Goal: Task Accomplishment & Management: Manage account settings

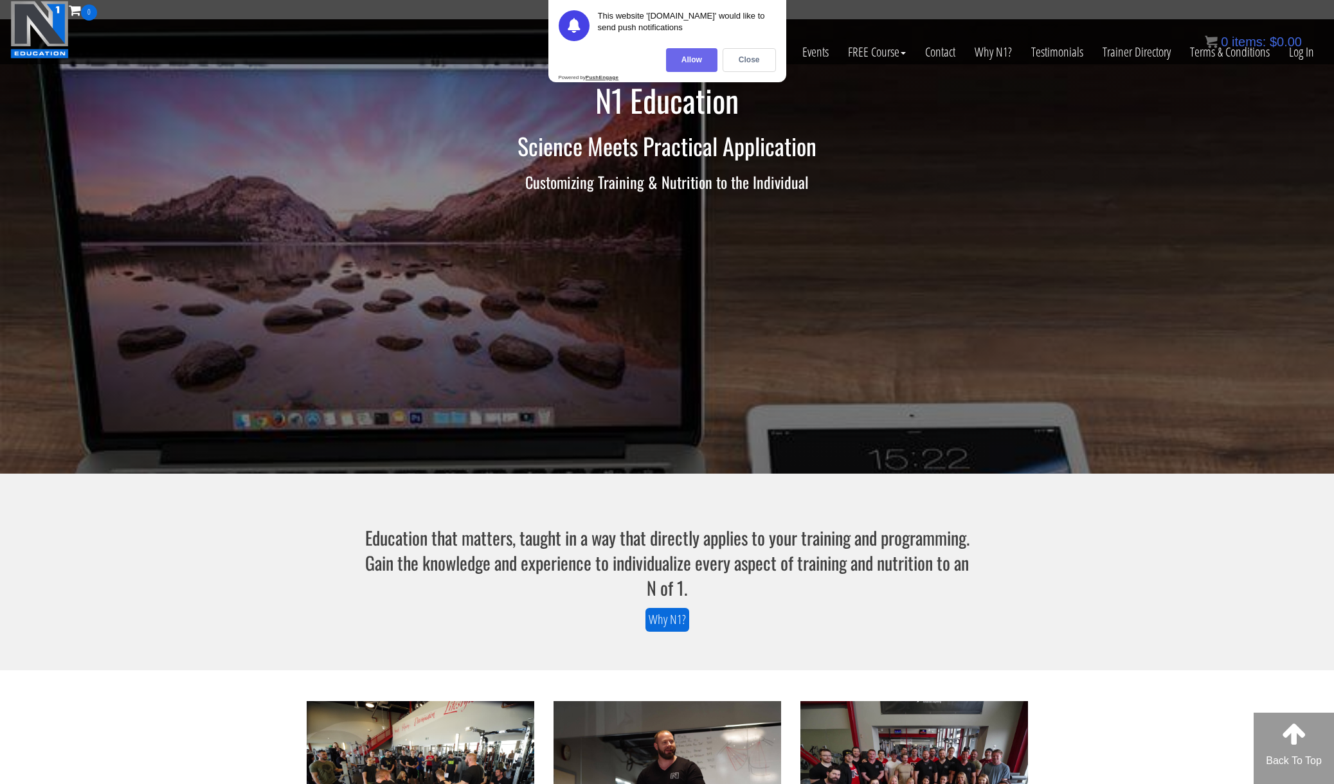
click at [701, 65] on div "Allow" at bounding box center [691, 60] width 51 height 24
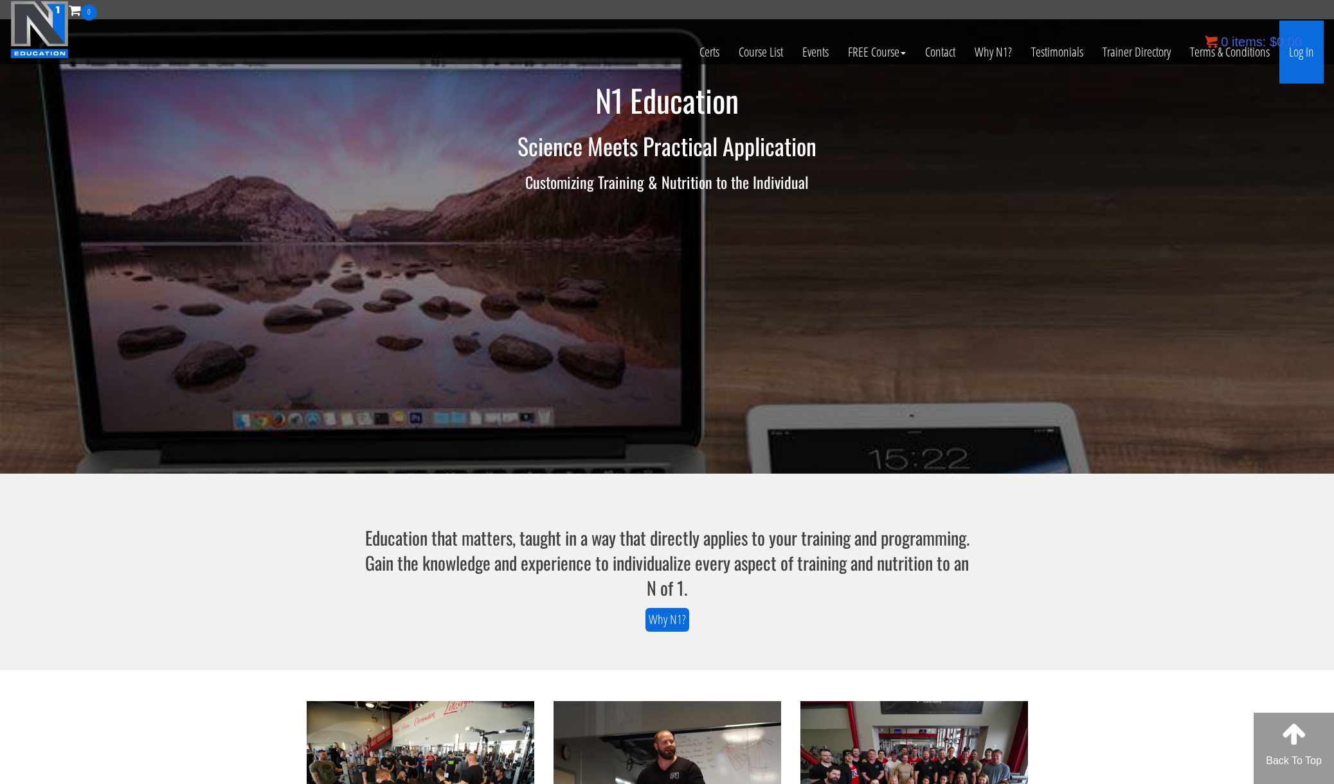
scroll to position [1, 0]
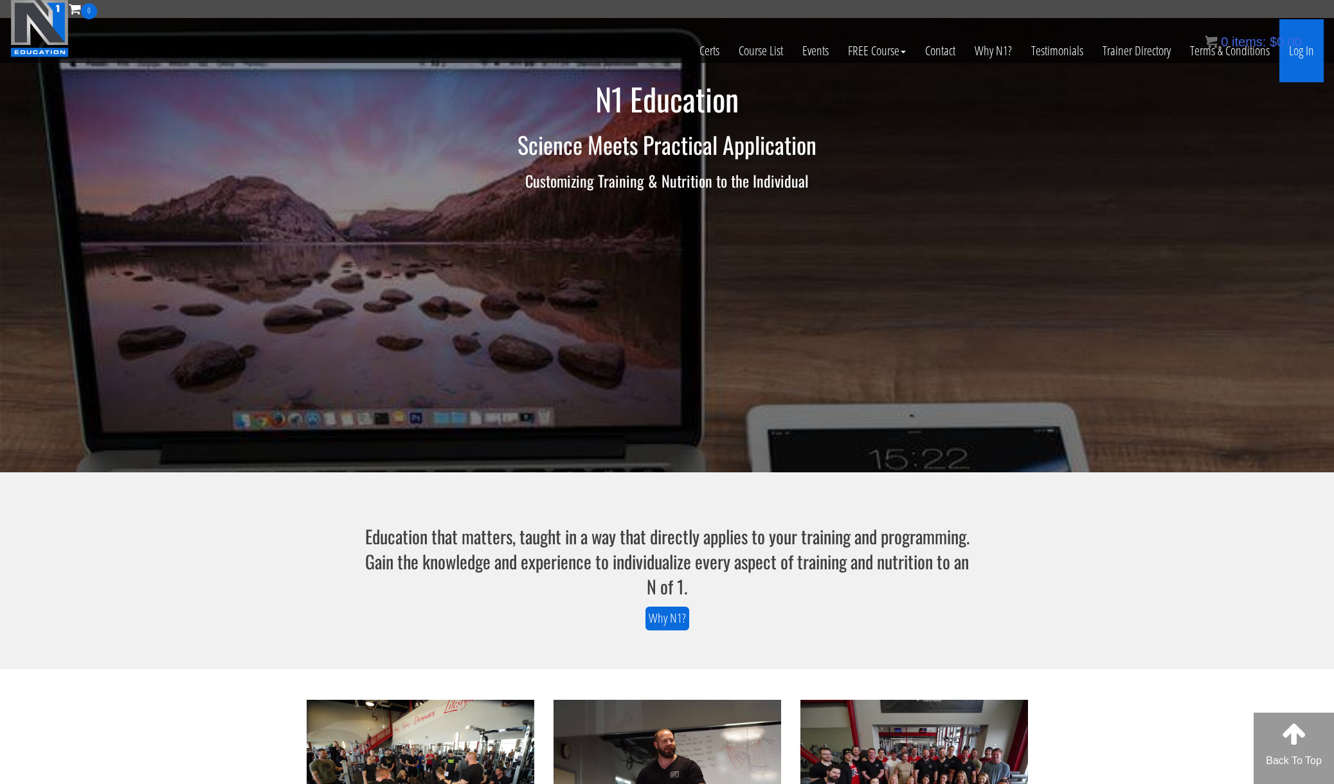
click at [1290, 53] on link "Log In" at bounding box center [1301, 50] width 44 height 63
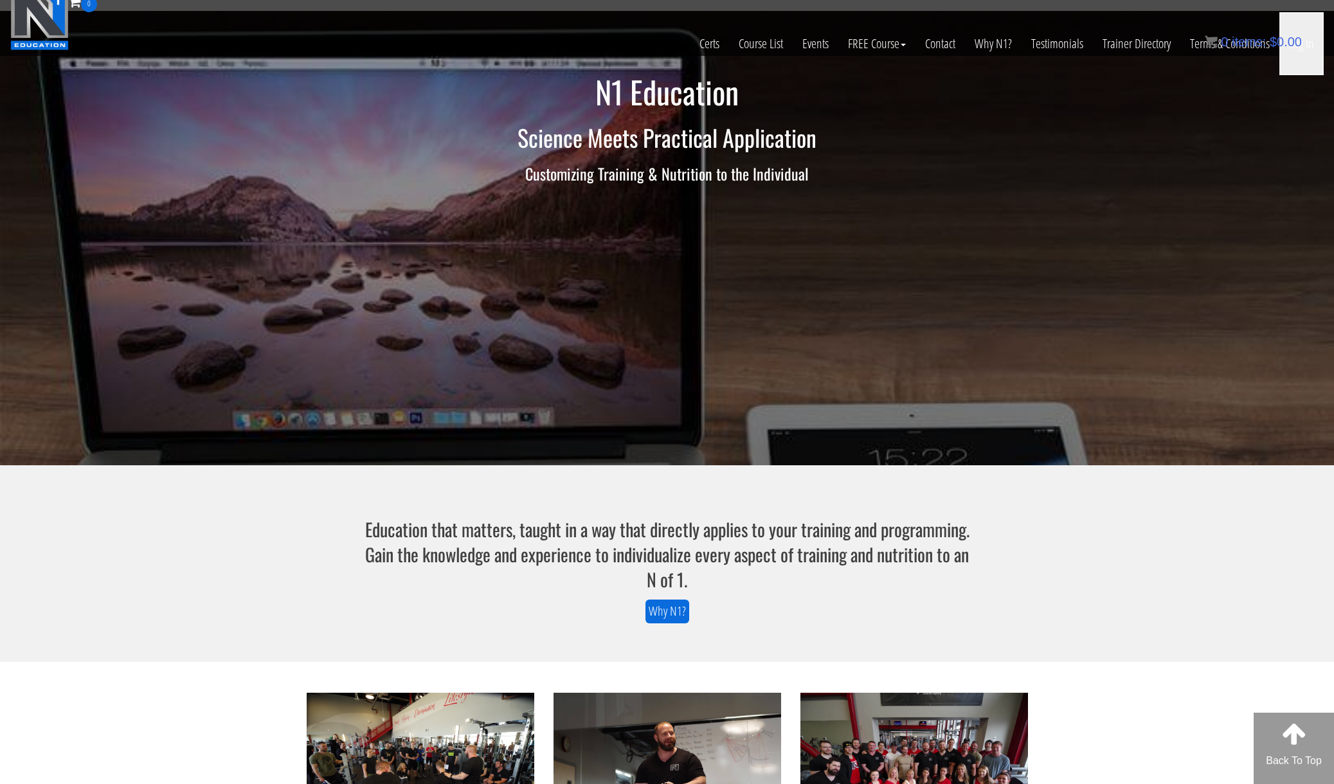
scroll to position [15, 0]
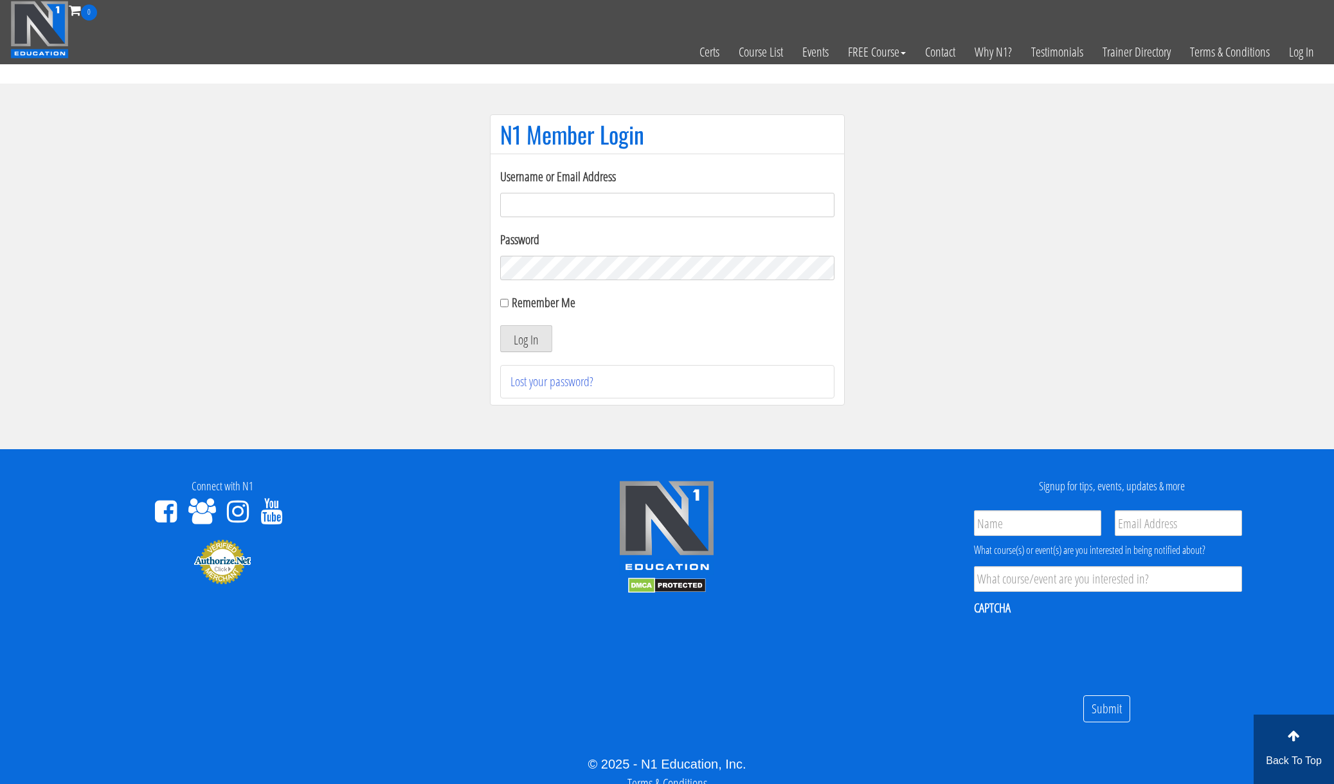
click at [541, 215] on input "Username or Email Address" at bounding box center [667, 205] width 334 height 24
type input "[EMAIL_ADDRESS][DOMAIN_NAME]"
drag, startPoint x: 647, startPoint y: 203, endPoint x: 495, endPoint y: 224, distance: 153.8
click at [495, 204] on div "Username or Email Address briceharrison25318@gmail.com Password Remember Me Log…" at bounding box center [667, 280] width 355 height 252
click at [500, 280] on form "Username or Email Address briceharrison25318@gmail.com Password Remember Me Log…" at bounding box center [667, 259] width 334 height 185
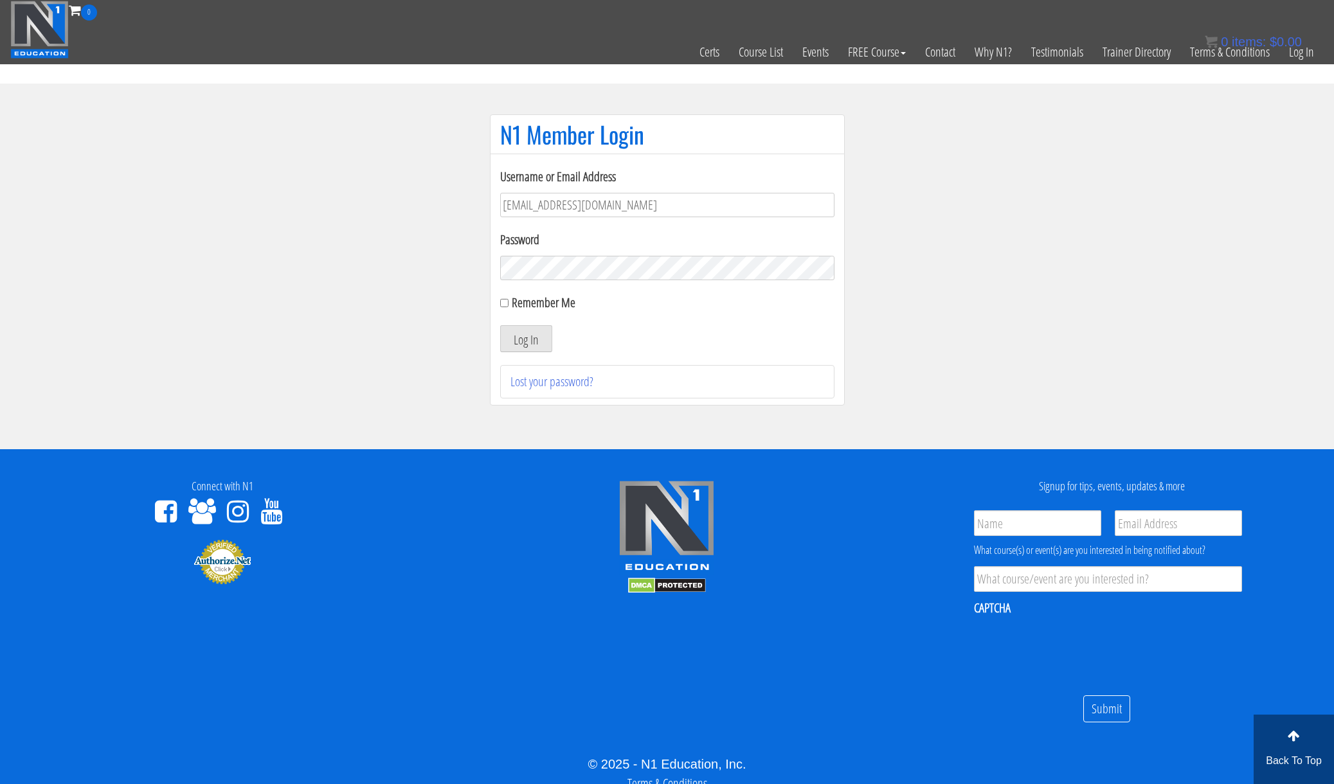
click at [500, 325] on button "Log In" at bounding box center [526, 338] width 52 height 27
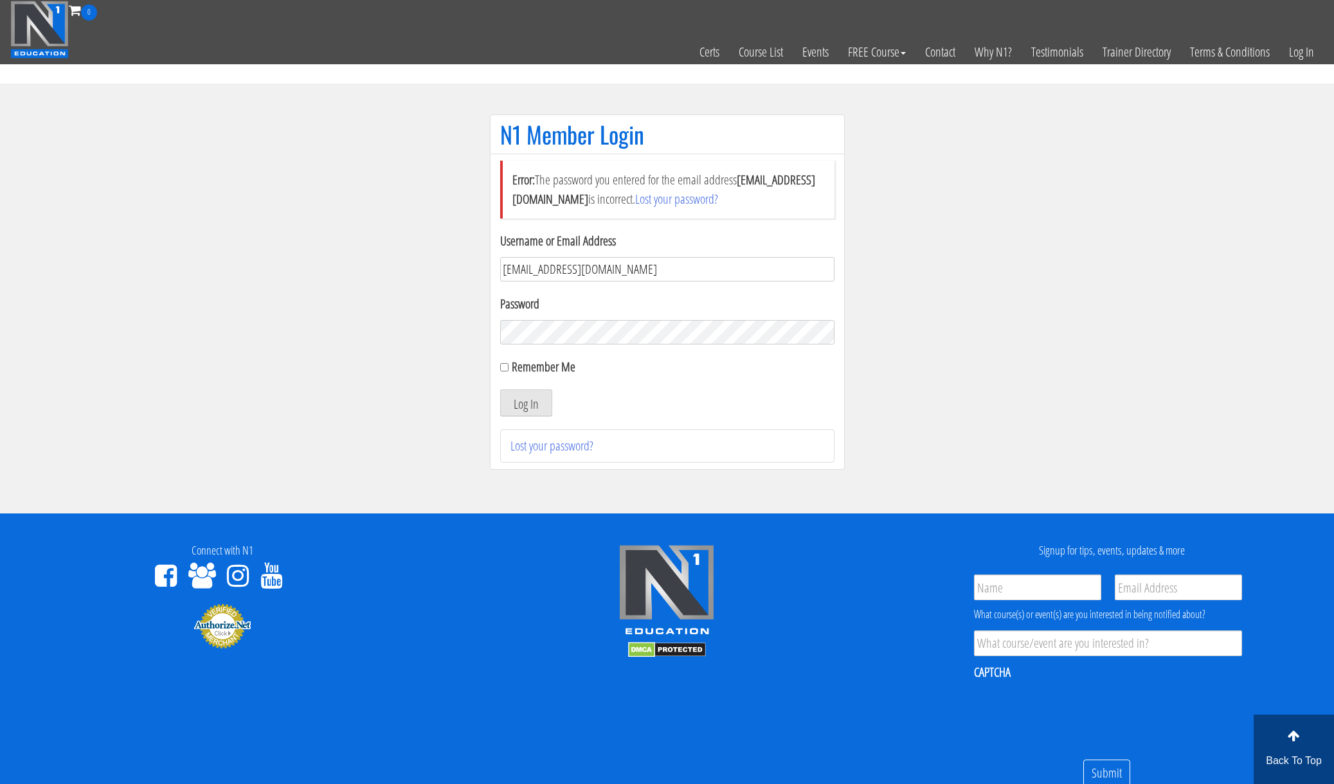
drag, startPoint x: 655, startPoint y: 275, endPoint x: 476, endPoint y: 263, distance: 179.1
click at [476, 263] on div "N1 Member Login Error: The password you entered for the email address [EMAIL_AD…" at bounding box center [667, 298] width 386 height 368
type input "[EMAIL_ADDRESS][DOMAIN_NAME]"
click at [500, 390] on button "Log In" at bounding box center [526, 403] width 52 height 27
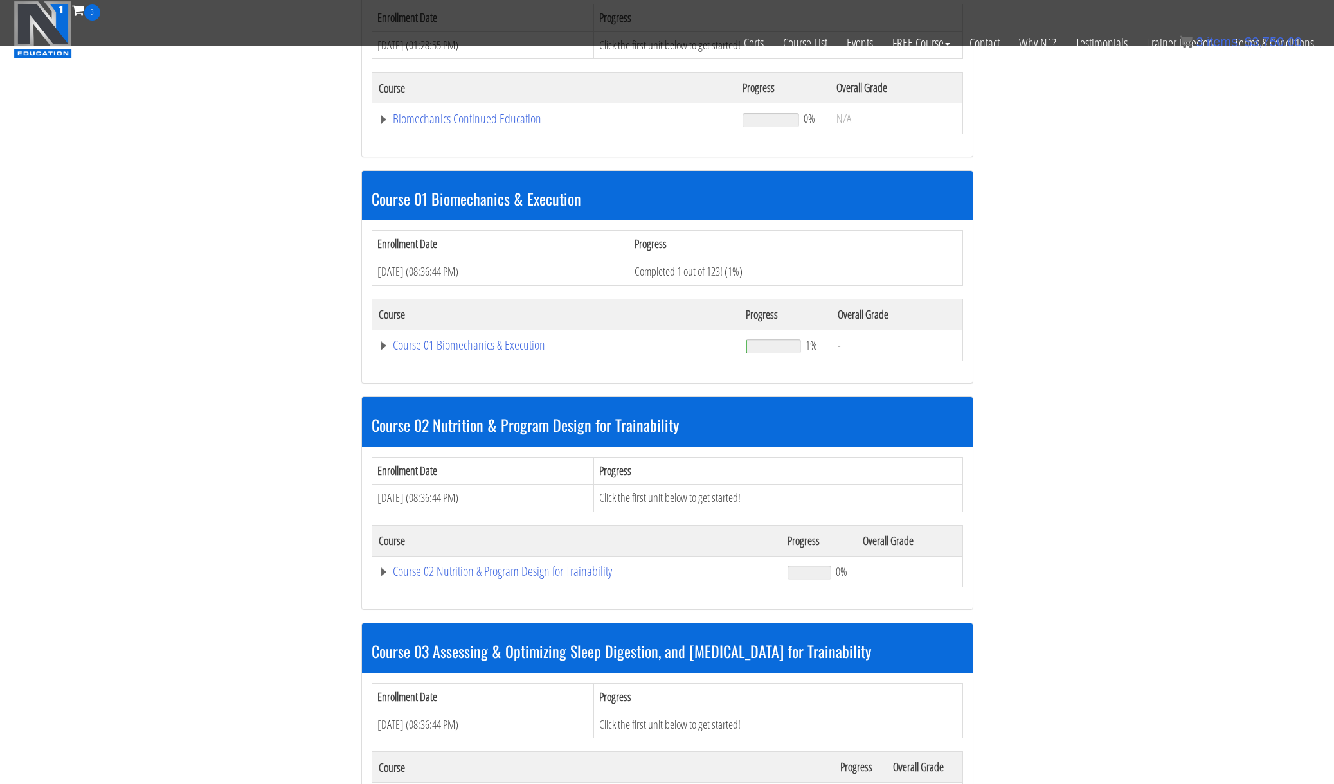
scroll to position [243, 0]
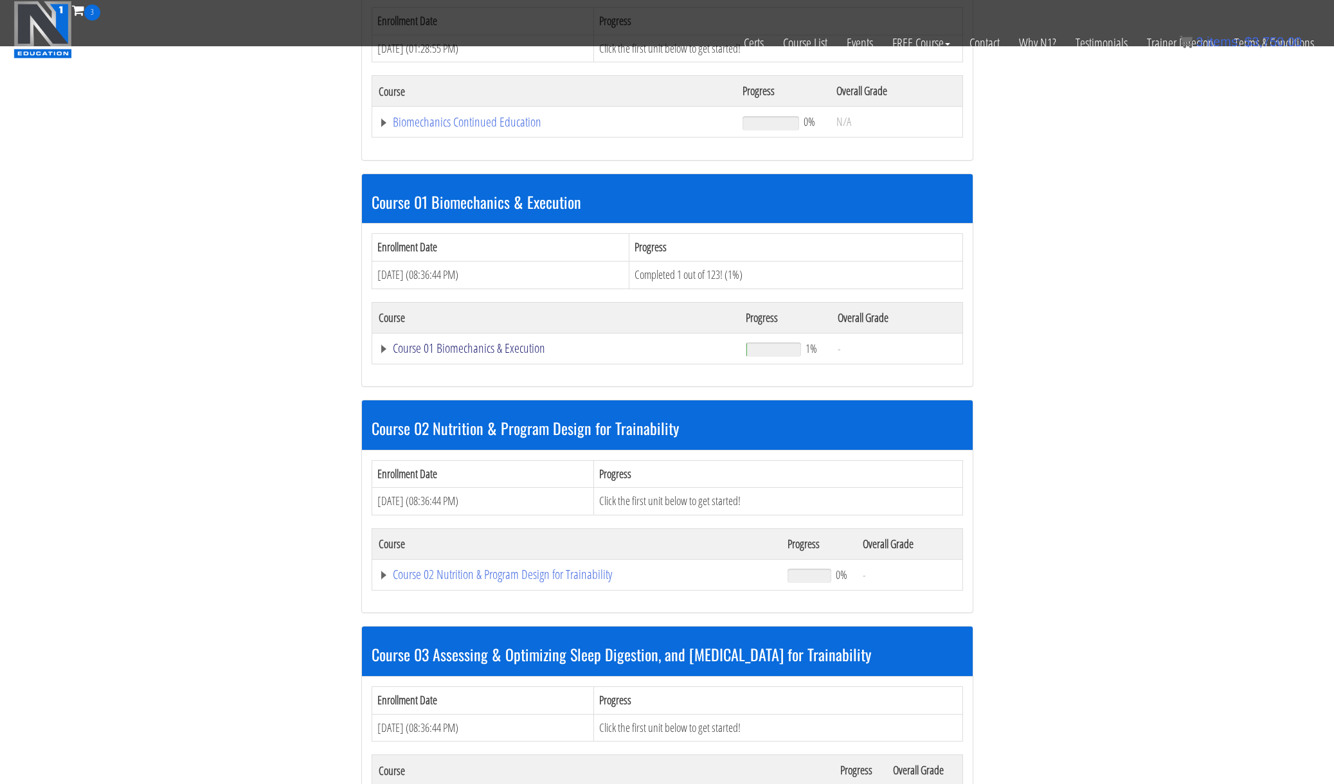
click at [496, 129] on link "Course 01 Biomechanics & Execution" at bounding box center [555, 122] width 352 height 13
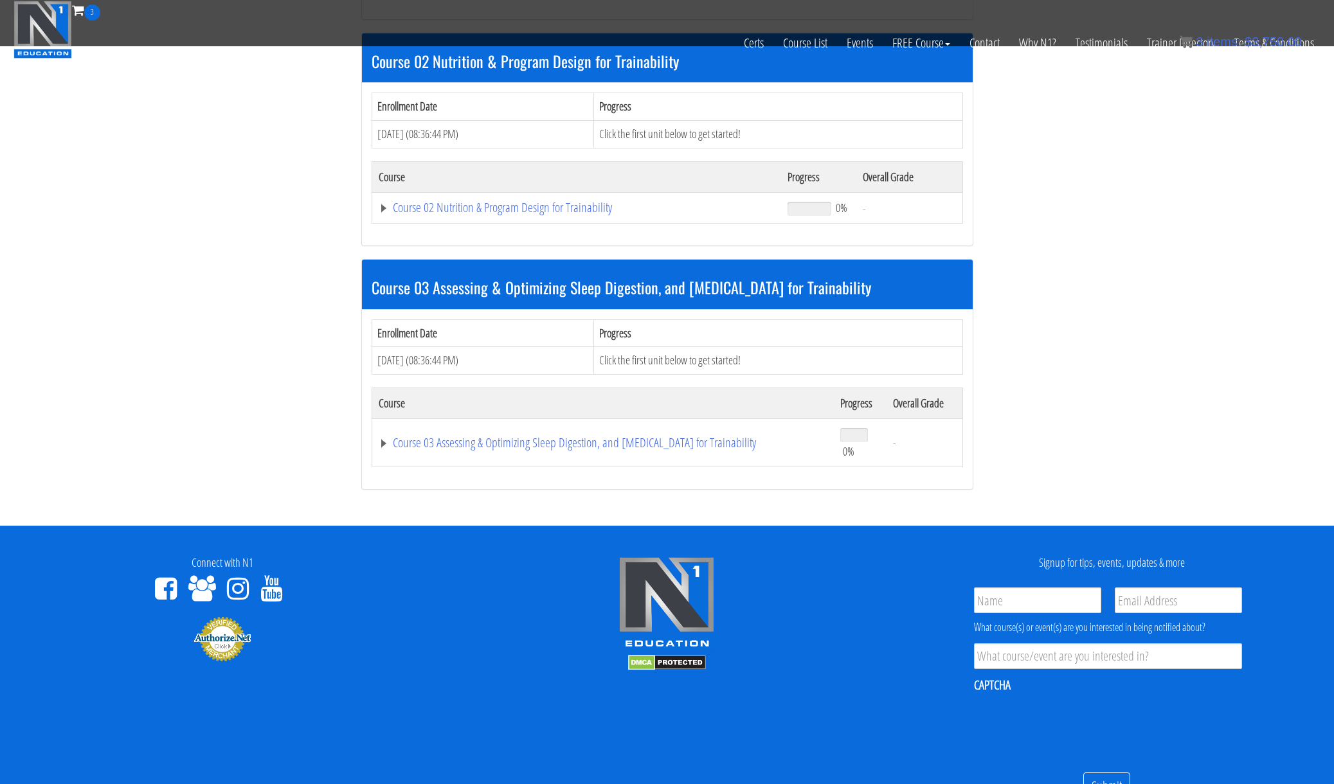
scroll to position [4287, 0]
